Goal: Task Accomplishment & Management: Complete application form

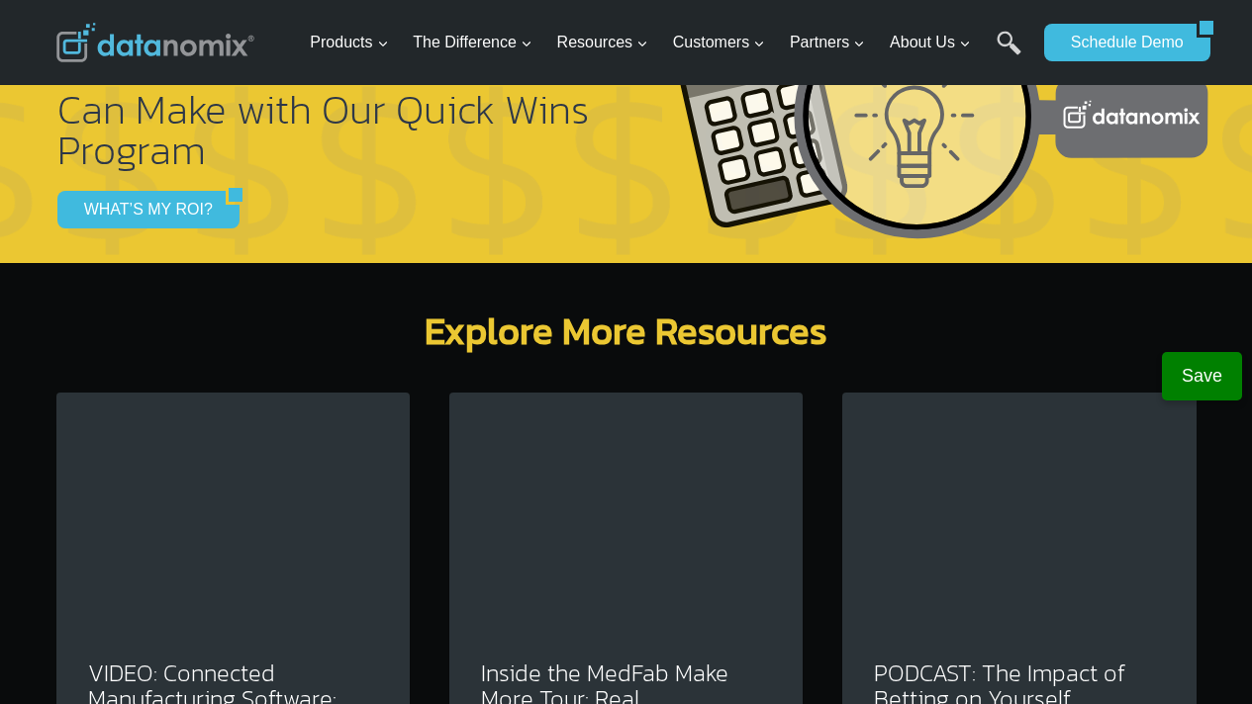
scroll to position [7204, 0]
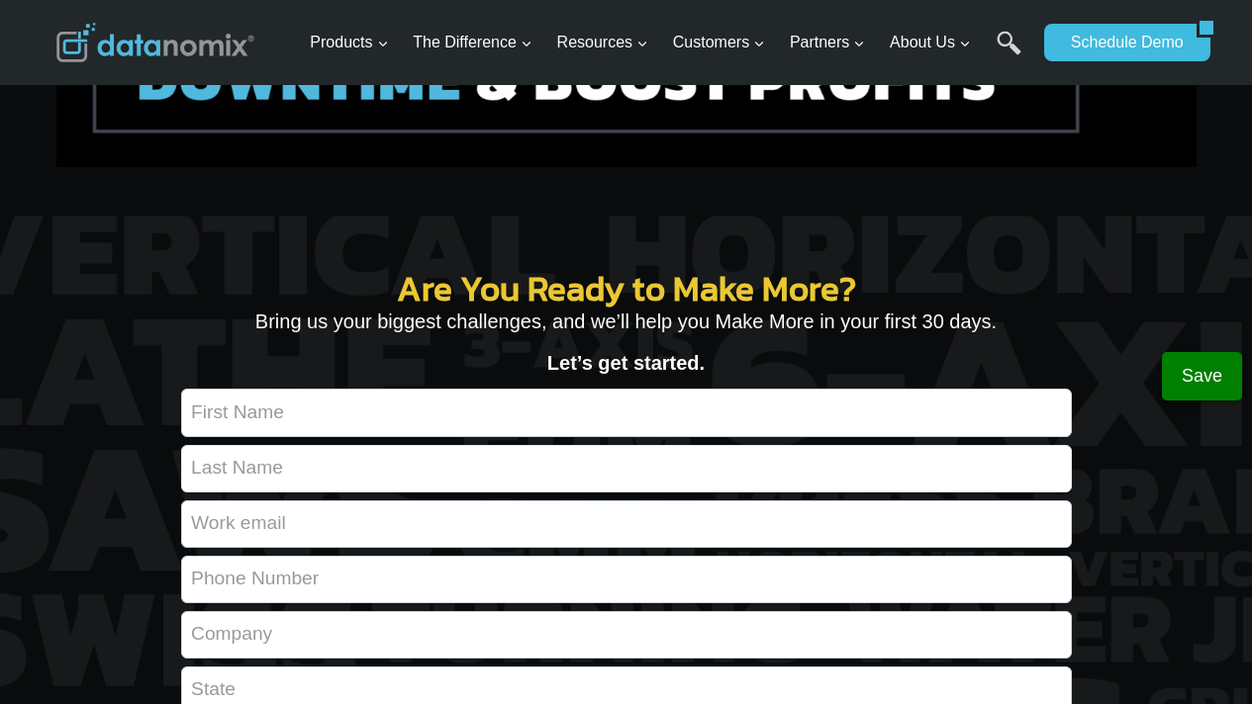
drag, startPoint x: 329, startPoint y: 351, endPoint x: 339, endPoint y: 320, distance: 33.2
click at [329, 445] on input "Contact form" at bounding box center [626, 468] width 890 height 47
click at [340, 389] on input "Contact form" at bounding box center [626, 412] width 890 height 47
type input "[PERSON_NAME]"
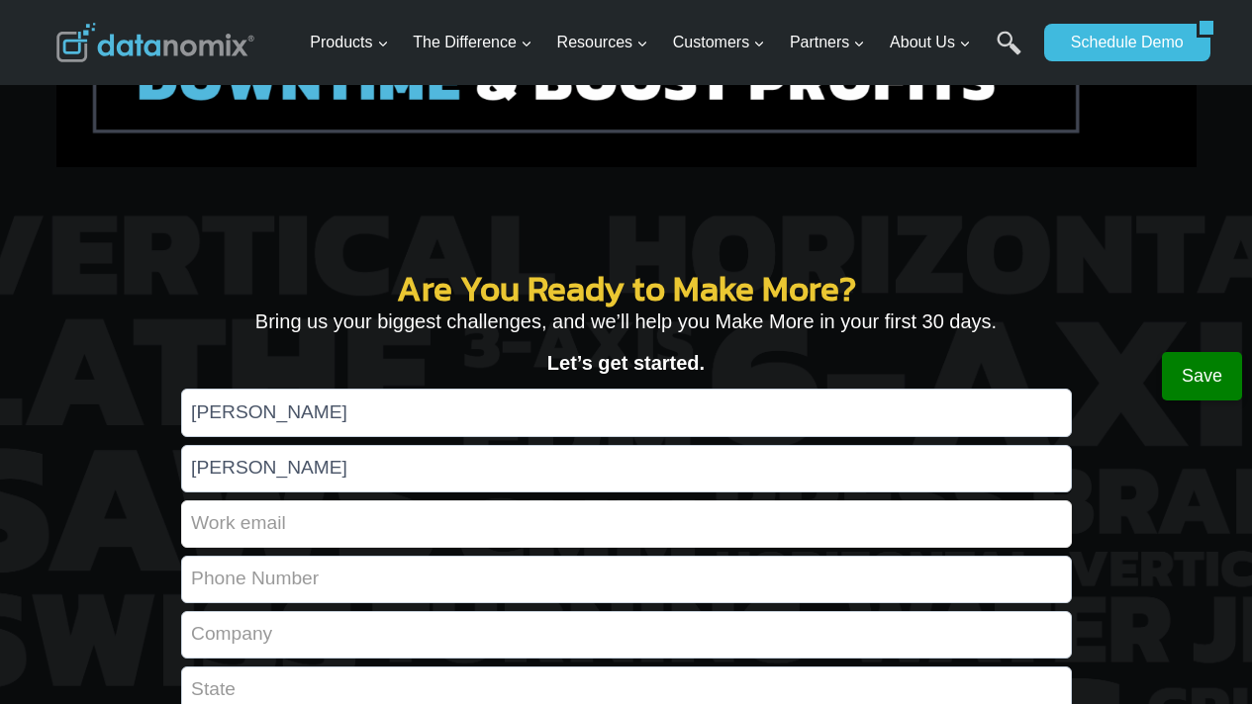
type input "[EMAIL_ADDRESS][DOMAIN_NAME]"
type input "9783811212"
type input "Comeketo Catering"
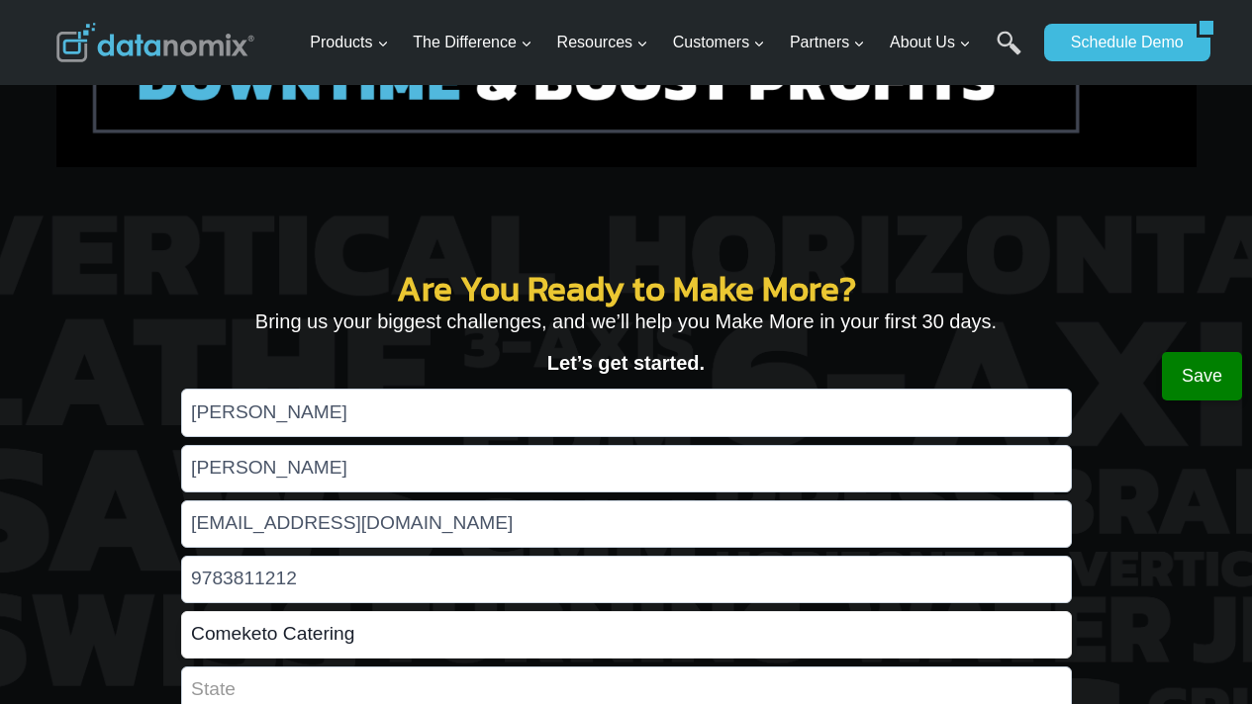
type input "Fitchburg"
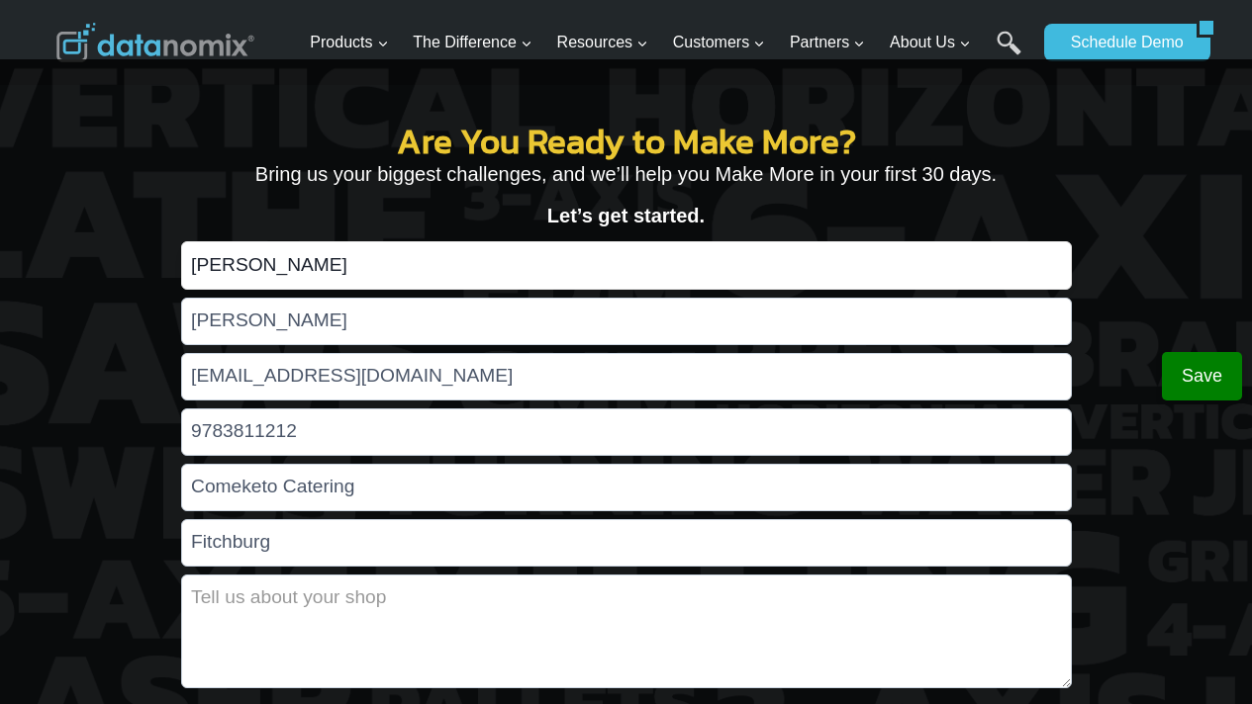
scroll to position [7355, 0]
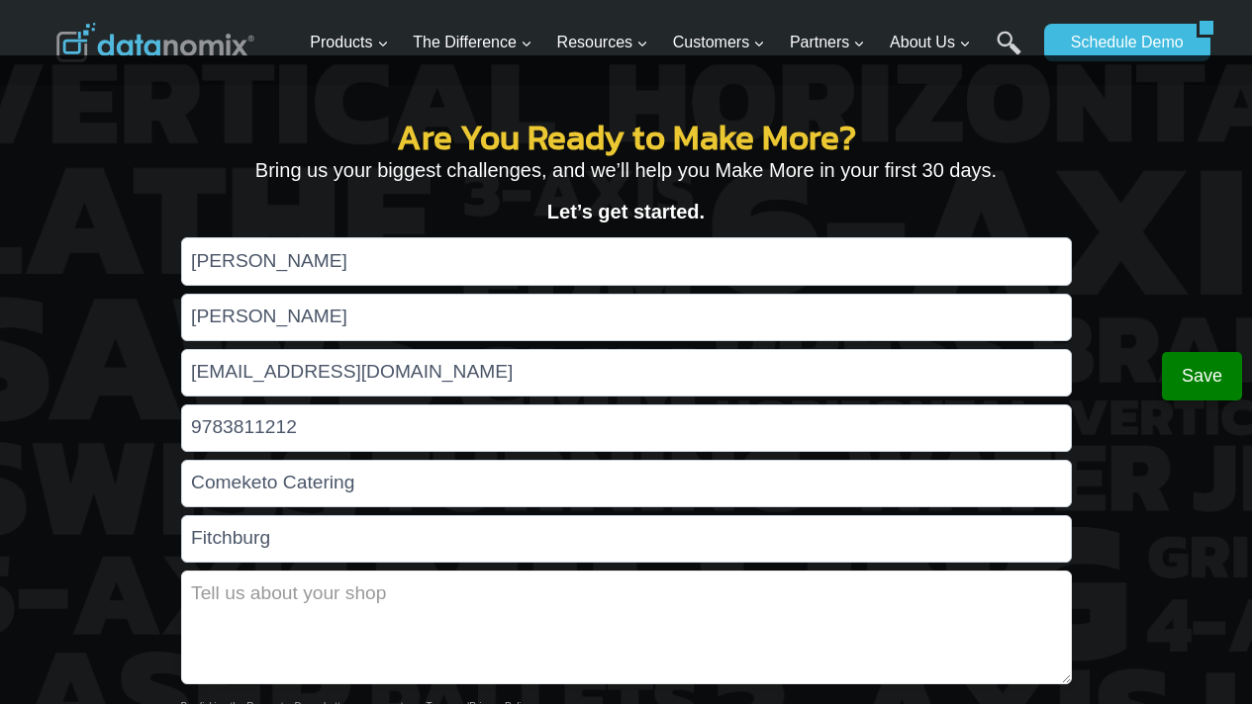
click at [327, 571] on textarea "Contact form" at bounding box center [626, 628] width 890 height 114
paste textarea "Lorem ipsum! Dol sit ametcon ad elits doeiusmod tempor incididun ut labo etdo m…"
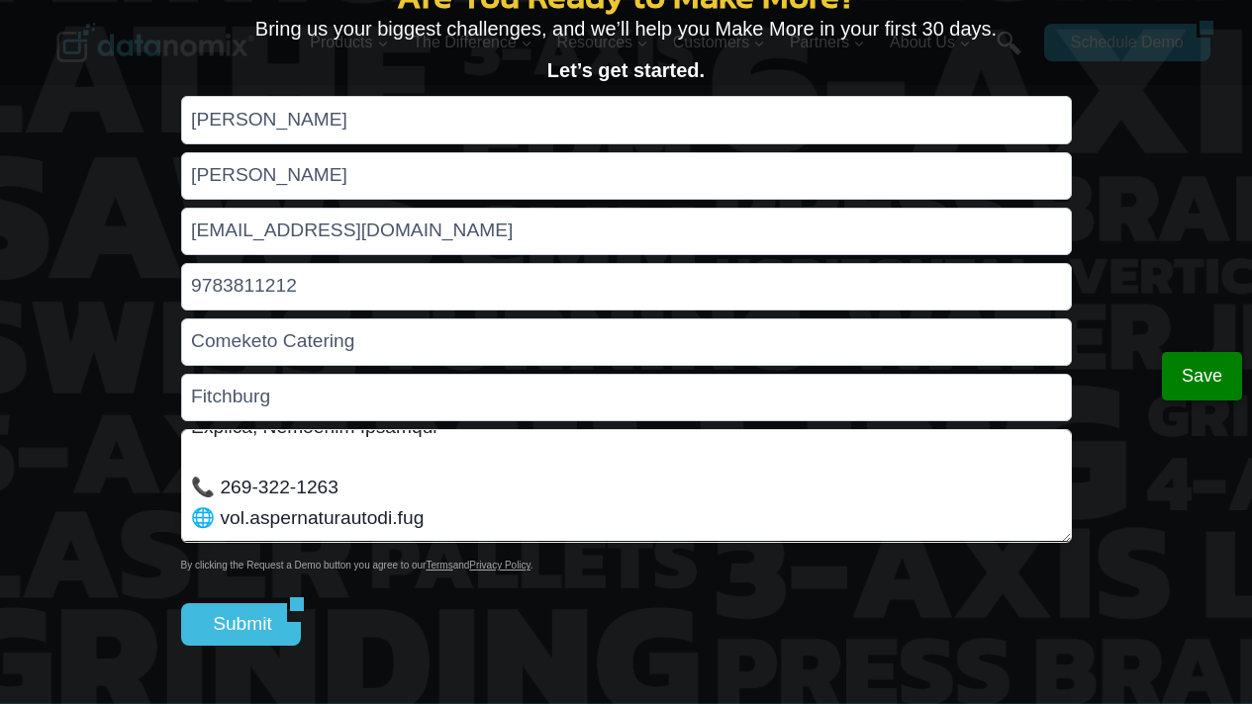
scroll to position [7522, 0]
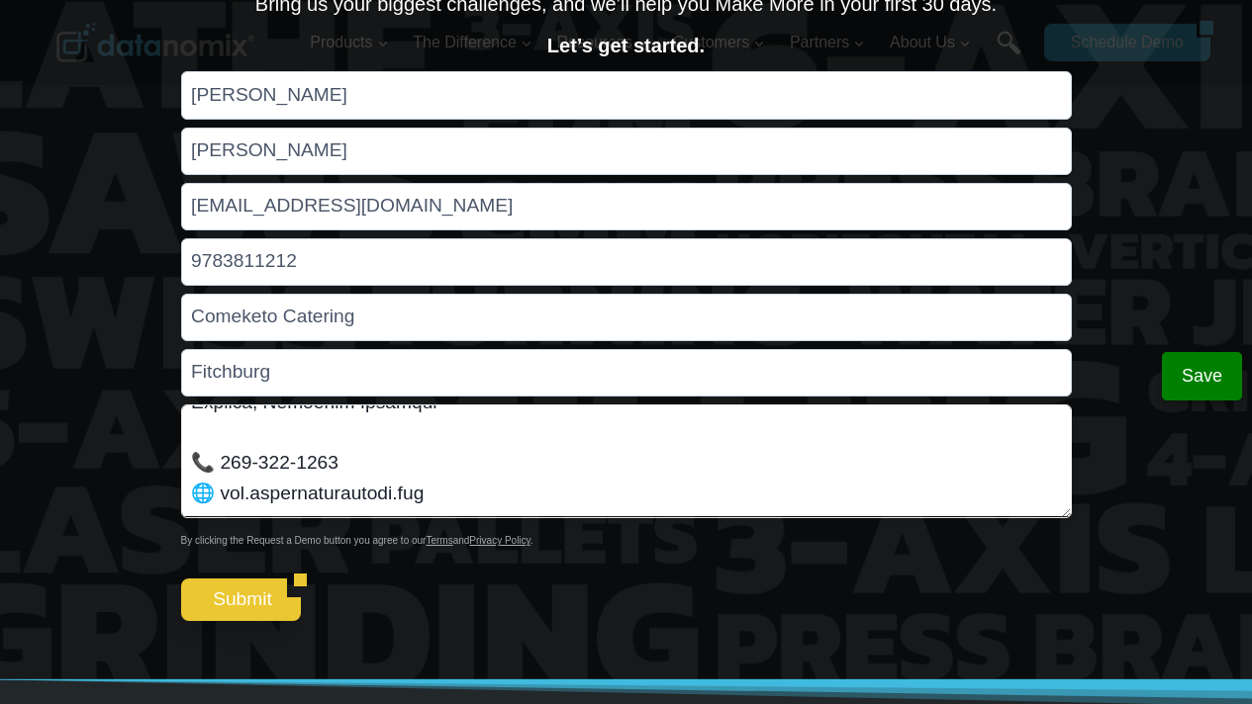
type textarea "Lorem ipsum! Dol sit ametcon ad elits doeiusmod tempor incididun ut labo etdo m…"
click at [246, 579] on input "Submit" at bounding box center [234, 600] width 107 height 42
click at [1202, 382] on button "Save" at bounding box center [1202, 376] width 80 height 48
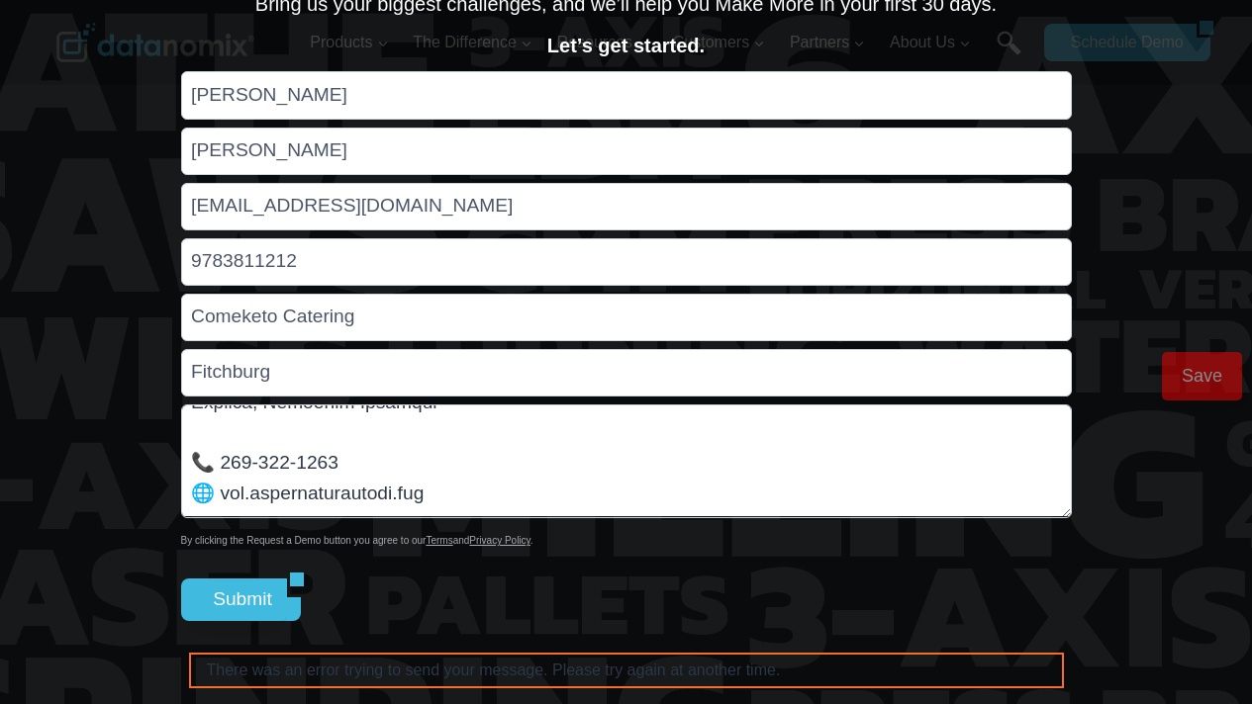
drag, startPoint x: 208, startPoint y: 509, endPoint x: 237, endPoint y: 478, distance: 42.7
click at [209, 579] on input "Submit" at bounding box center [234, 600] width 107 height 42
